Goal: Navigation & Orientation: Find specific page/section

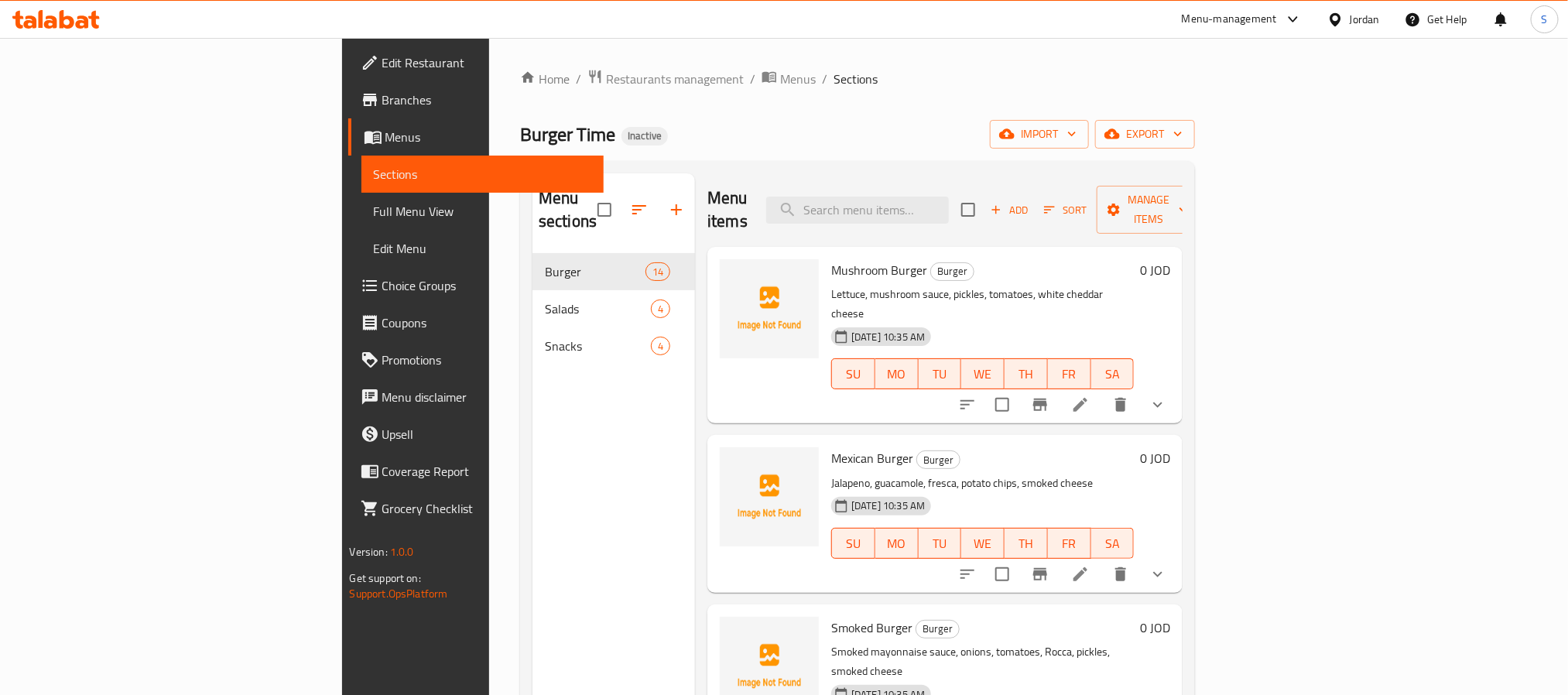
click at [1383, 19] on div "Jordan" at bounding box center [1353, 19] width 78 height 37
click at [1356, 24] on div "Jordan" at bounding box center [1365, 19] width 30 height 17
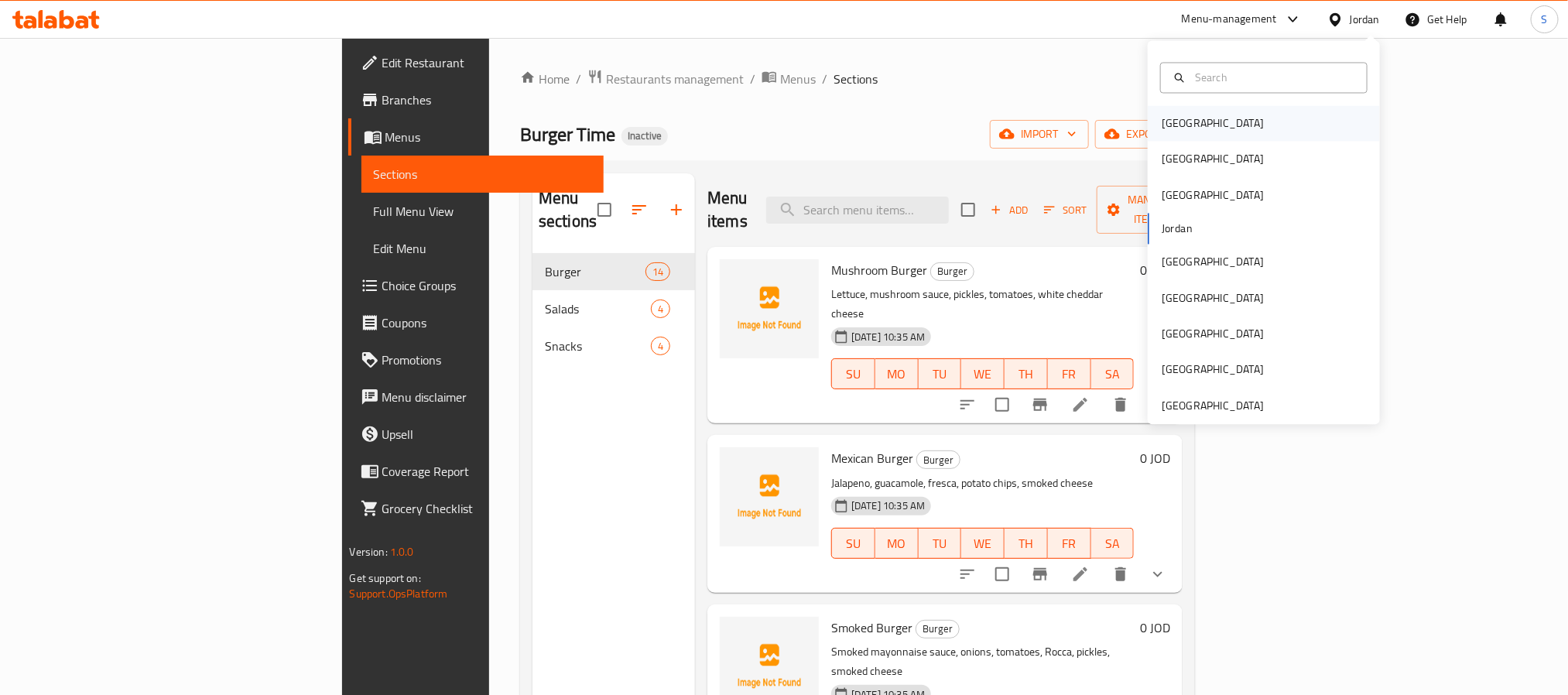
click at [1184, 117] on div "Bahrain" at bounding box center [1212, 124] width 127 height 36
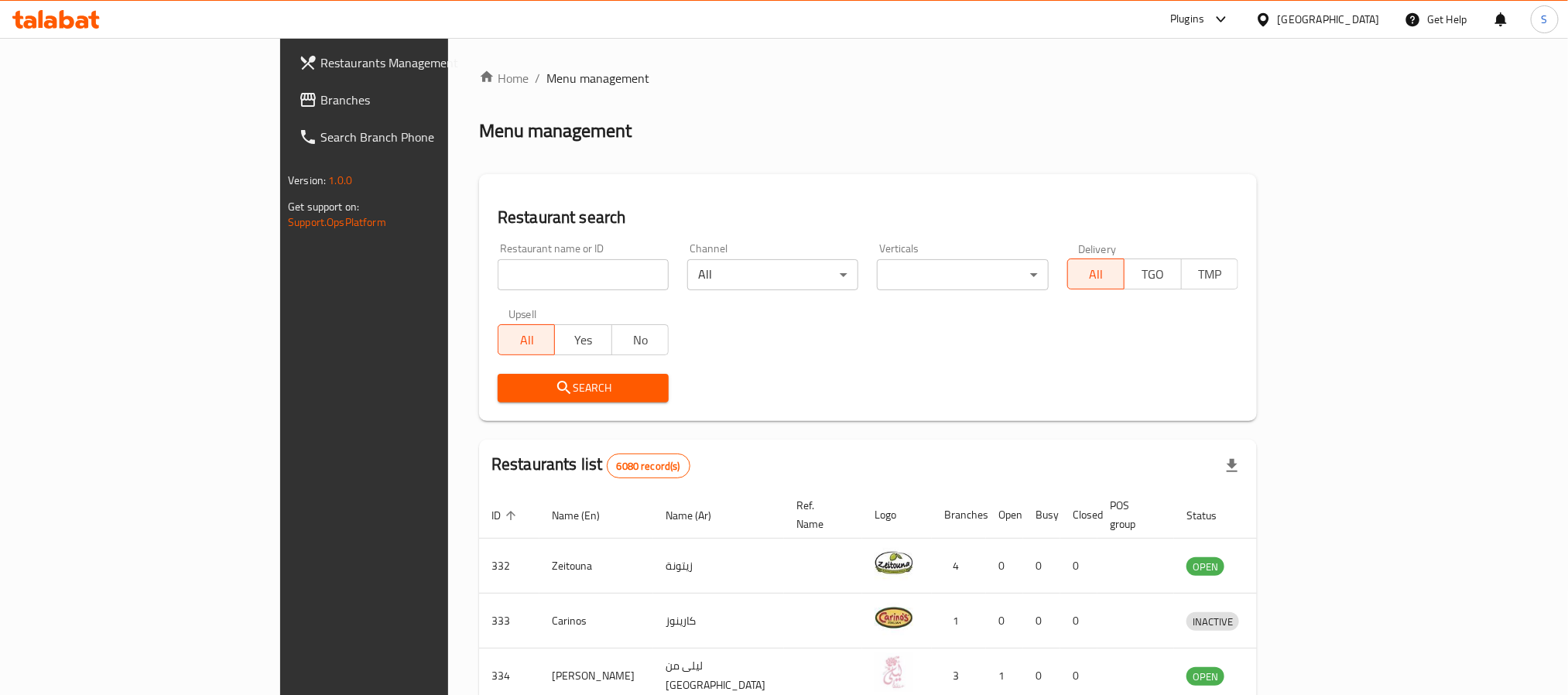
click at [320, 107] on span "Branches" at bounding box center [425, 100] width 209 height 19
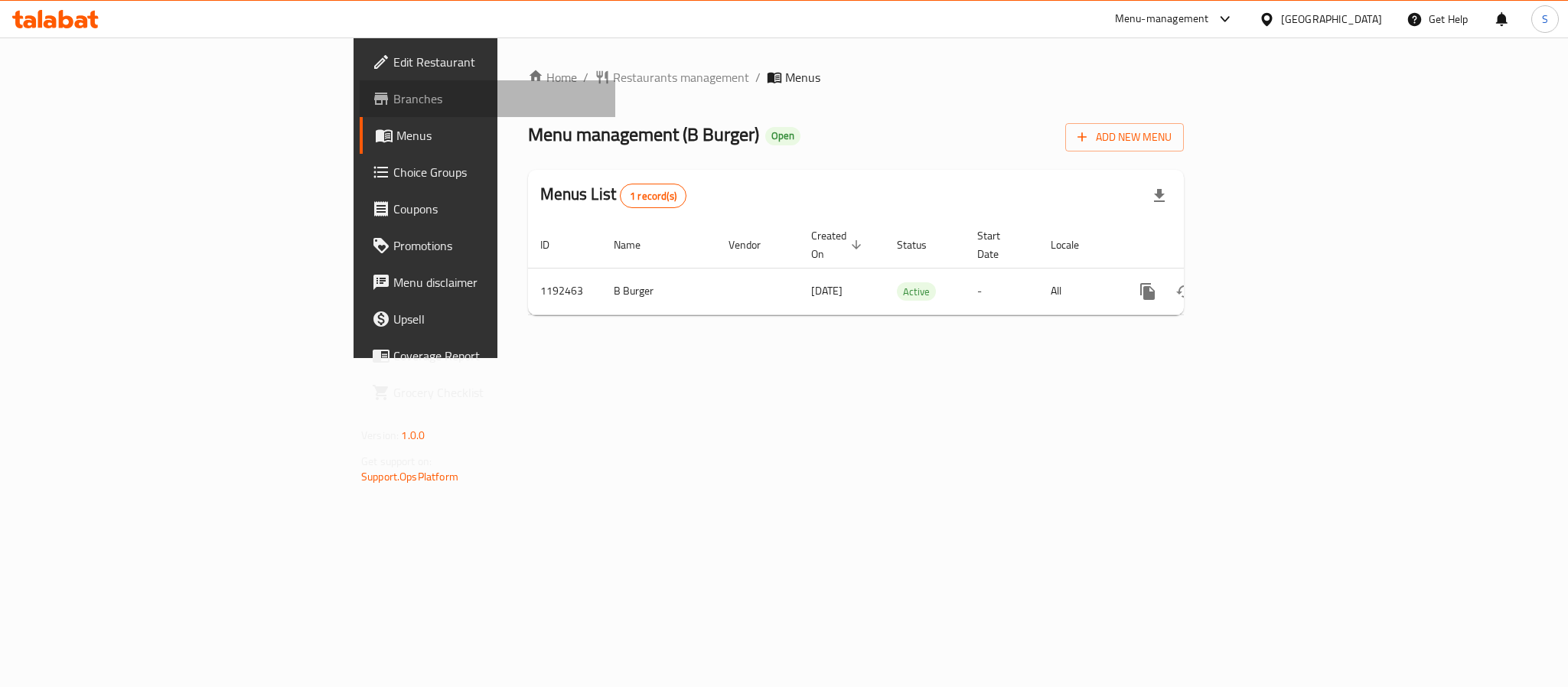
click at [394, 96] on span "Branches" at bounding box center [498, 99] width 209 height 19
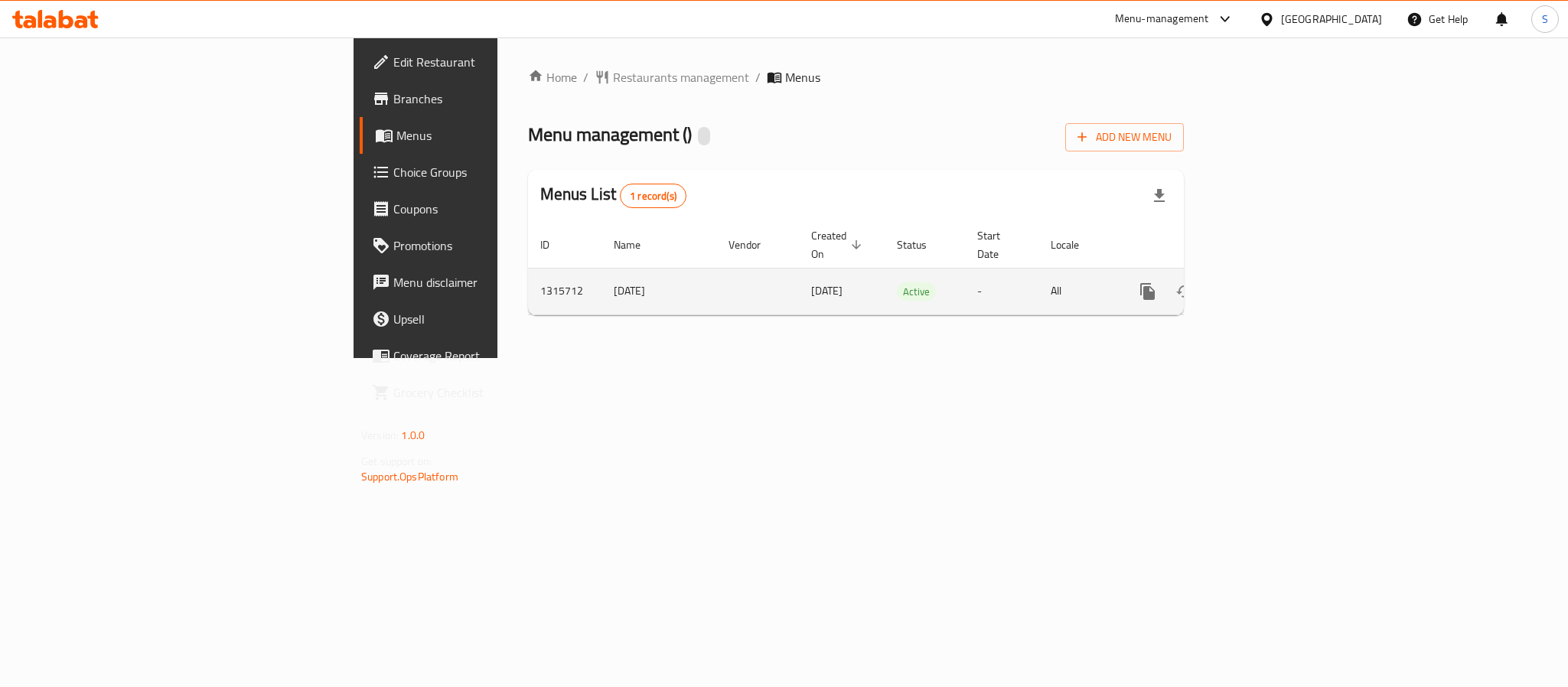
click at [1267, 282] on icon "enhanced table" at bounding box center [1258, 291] width 19 height 19
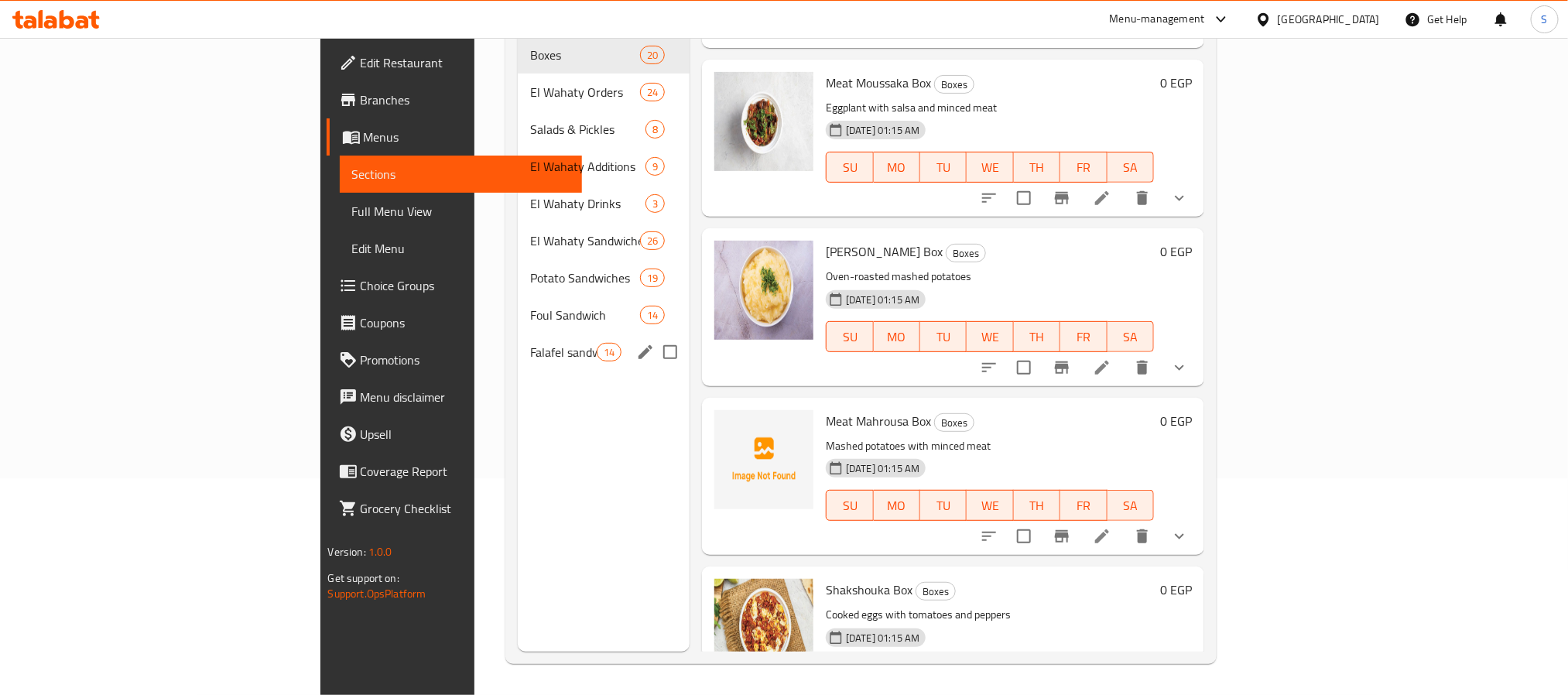
scroll to position [1761, 0]
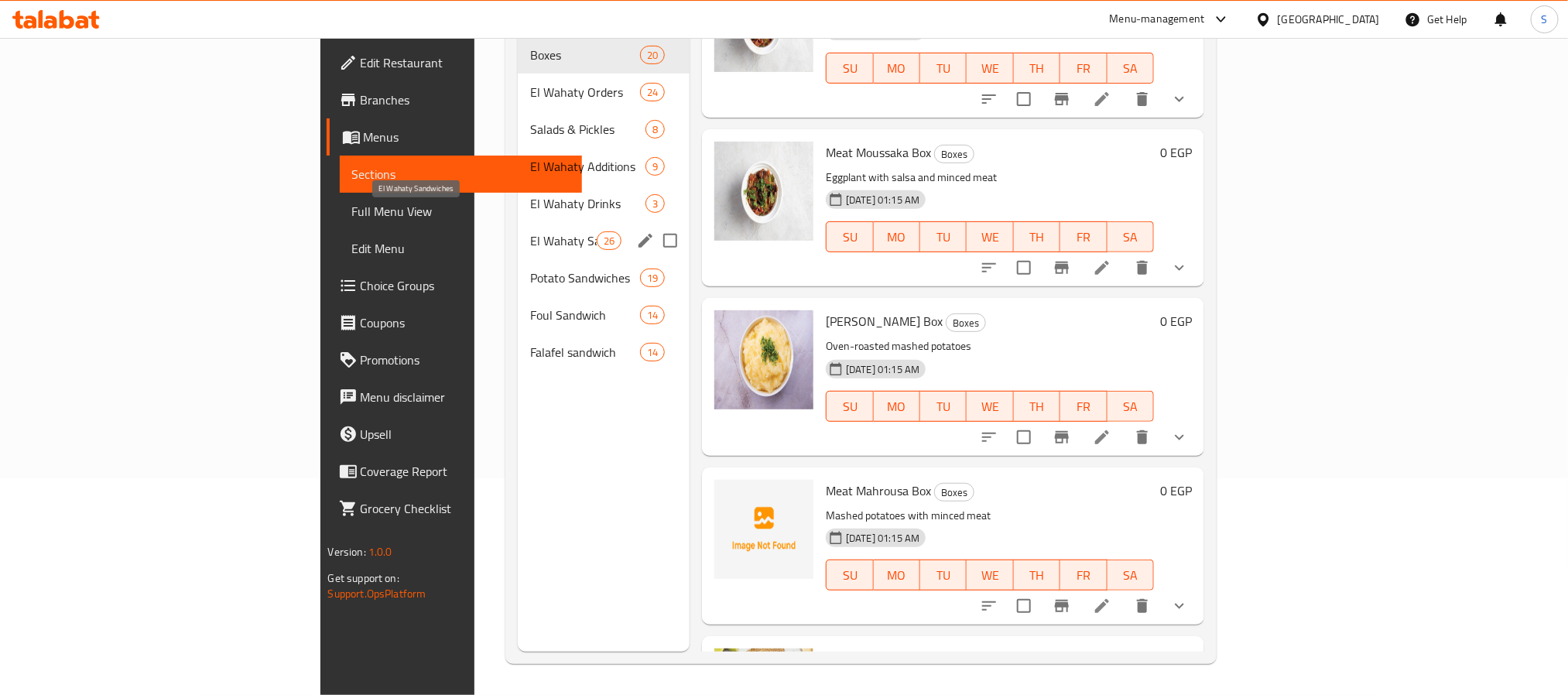
click at [530, 231] on span "El Wahaty Sandwiches" at bounding box center [563, 240] width 65 height 19
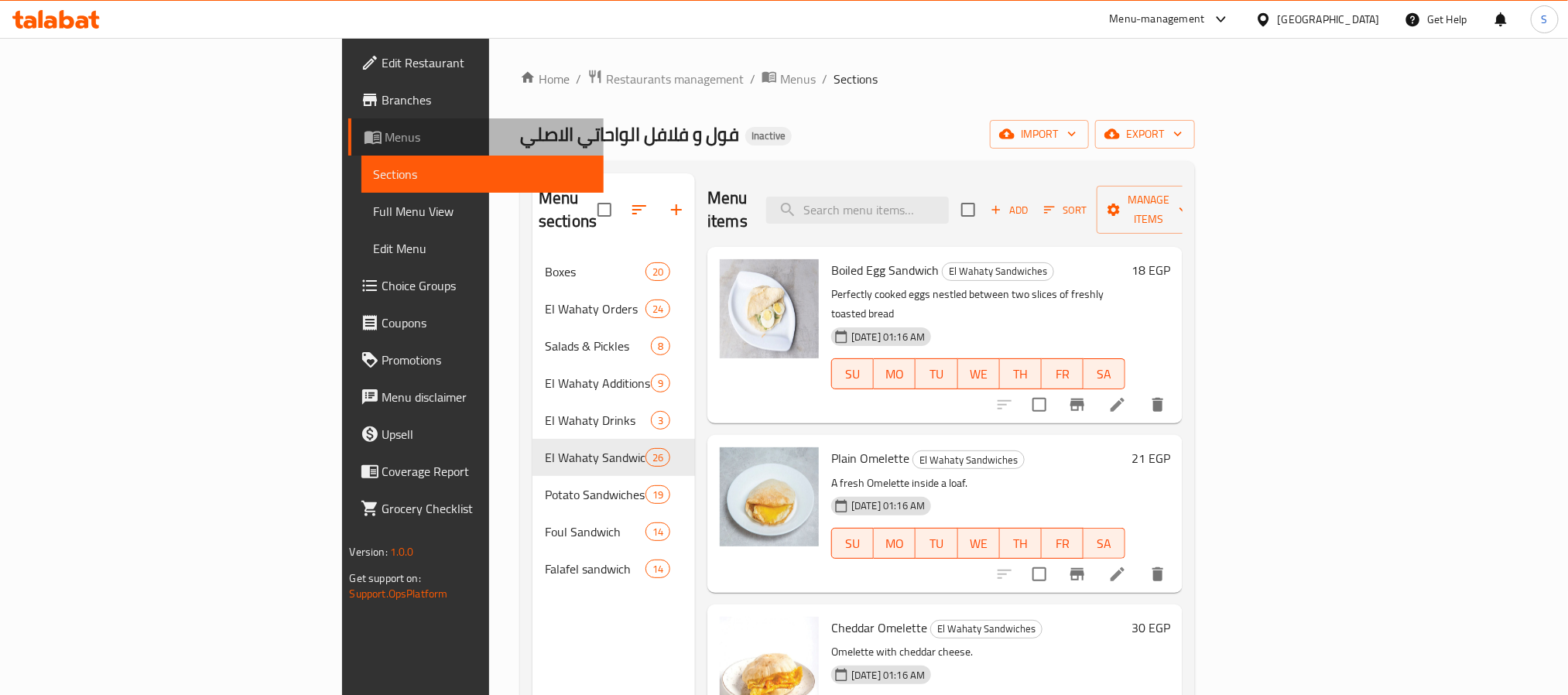
click at [386, 139] on span "Menus" at bounding box center [489, 137] width 206 height 19
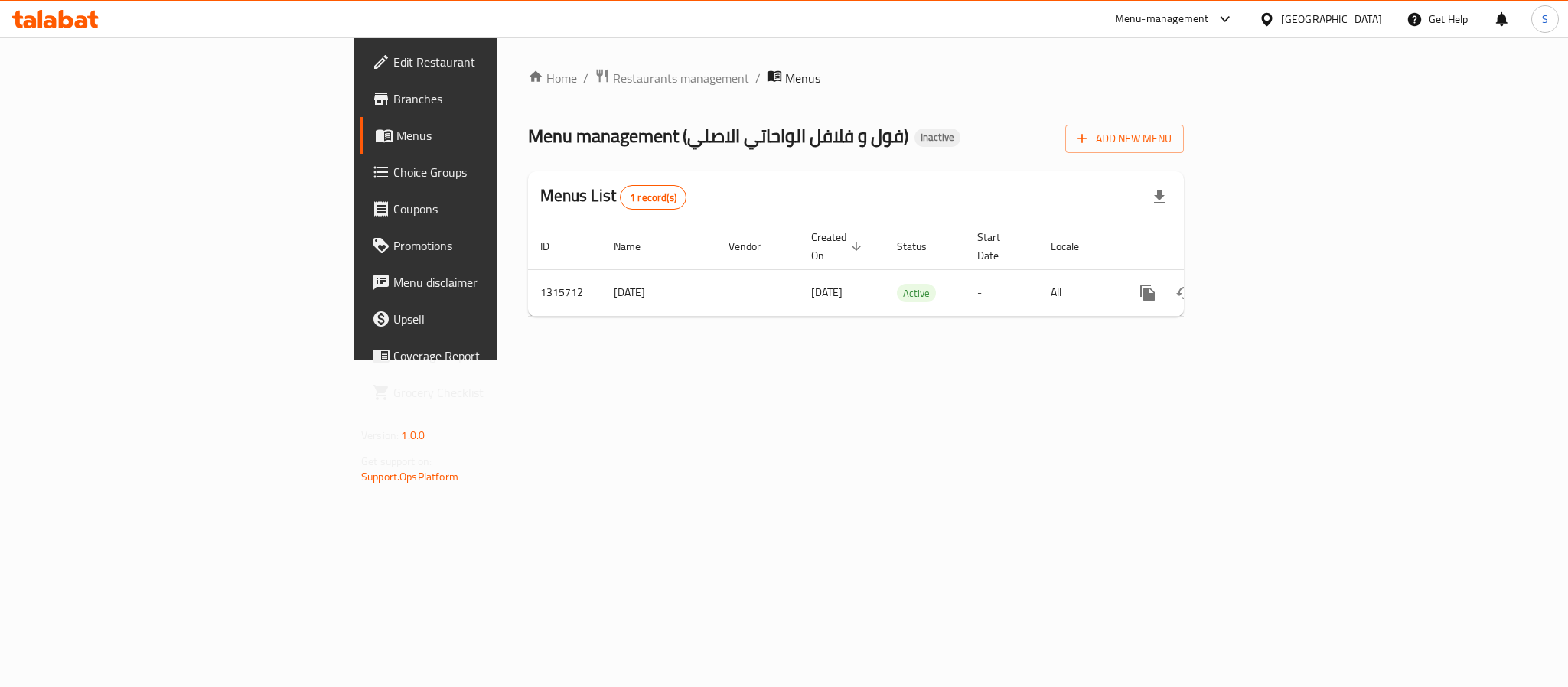
click at [394, 101] on span "Branches" at bounding box center [498, 99] width 209 height 19
